Goal: Task Accomplishment & Management: Manage account settings

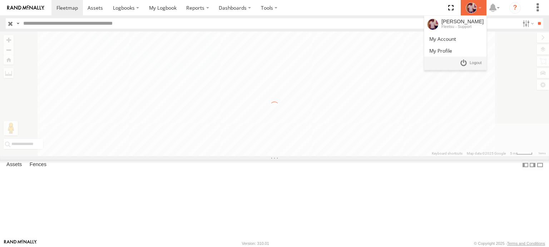
click at [470, 9] on icon at bounding box center [471, 8] width 11 height 11
click at [473, 8] on icon at bounding box center [471, 8] width 11 height 11
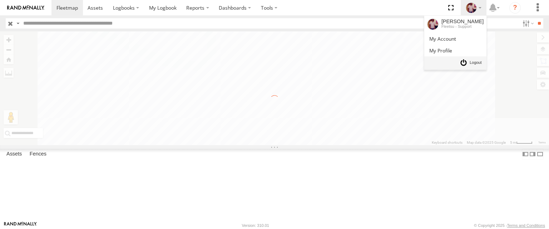
click at [476, 63] on body at bounding box center [274, 114] width 549 height 229
click at [473, 4] on icon at bounding box center [471, 8] width 11 height 11
click at [475, 61] on span at bounding box center [476, 63] width 12 height 8
